Goal: Check status: Check status

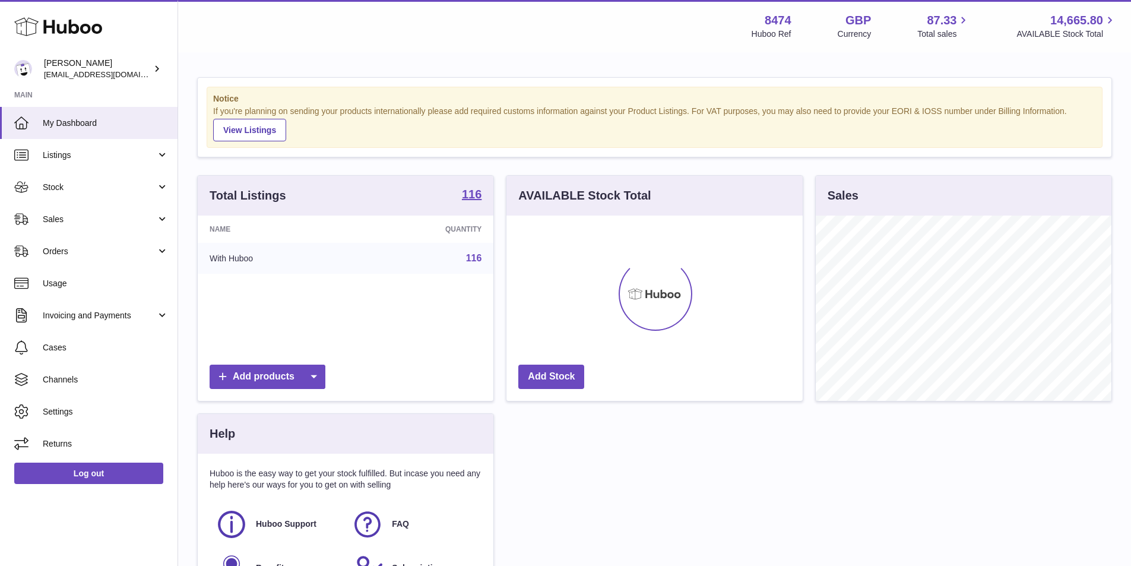
scroll to position [185, 296]
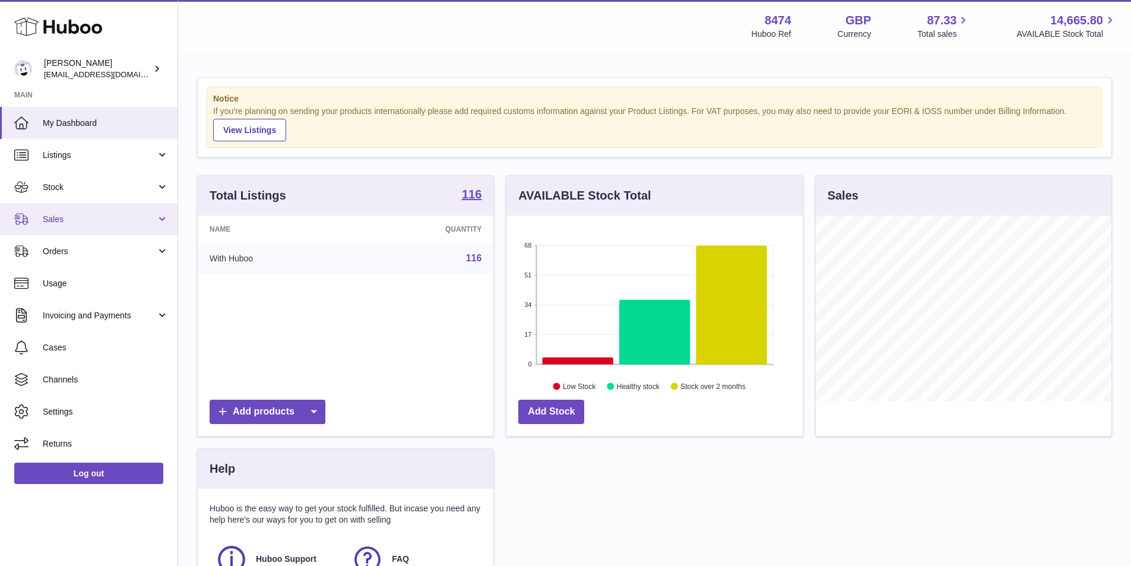
click at [84, 223] on span "Sales" at bounding box center [99, 219] width 113 height 11
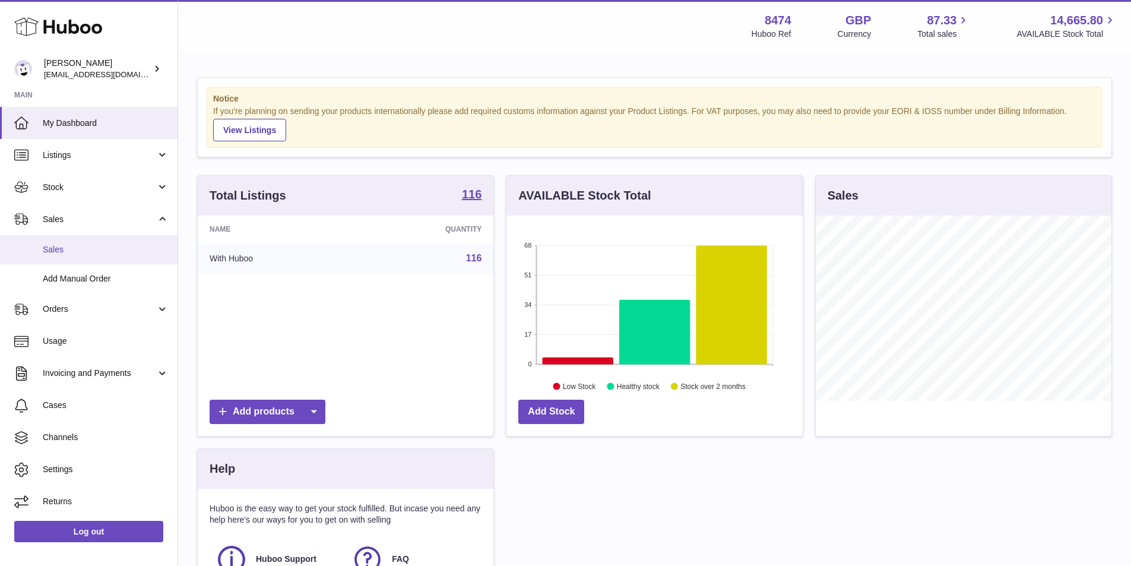
click at [84, 250] on span "Sales" at bounding box center [106, 249] width 126 height 11
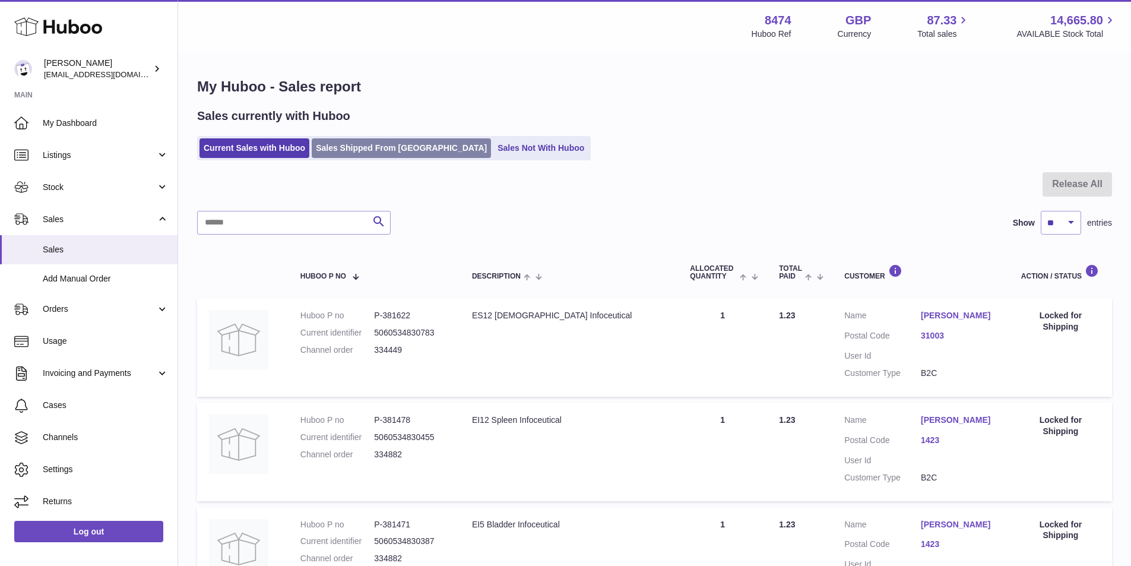
click at [318, 144] on link "Sales Shipped From [GEOGRAPHIC_DATA]" at bounding box center [401, 148] width 179 height 20
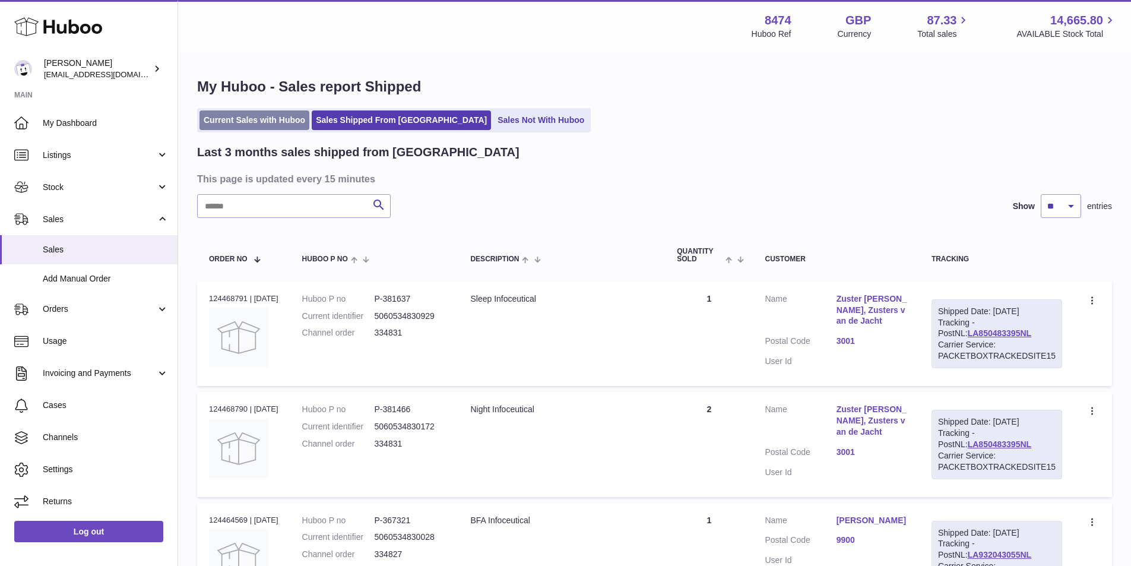
click at [274, 119] on link "Current Sales with Huboo" at bounding box center [254, 120] width 110 height 20
